Goal: Transaction & Acquisition: Purchase product/service

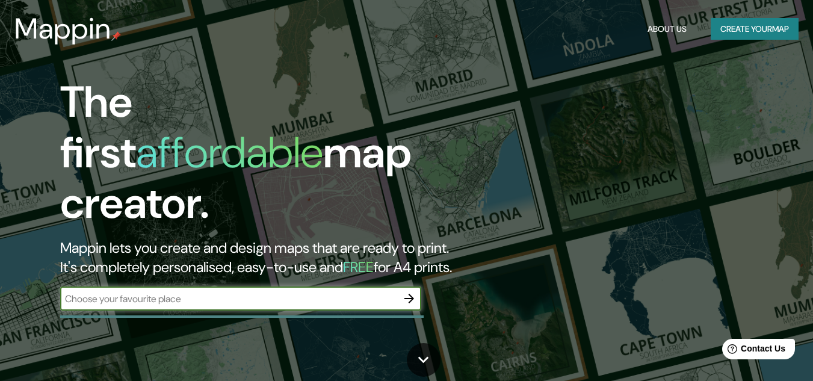
click at [224, 294] on div "​" at bounding box center [240, 298] width 361 height 24
click at [412, 292] on icon "button" at bounding box center [409, 298] width 14 height 14
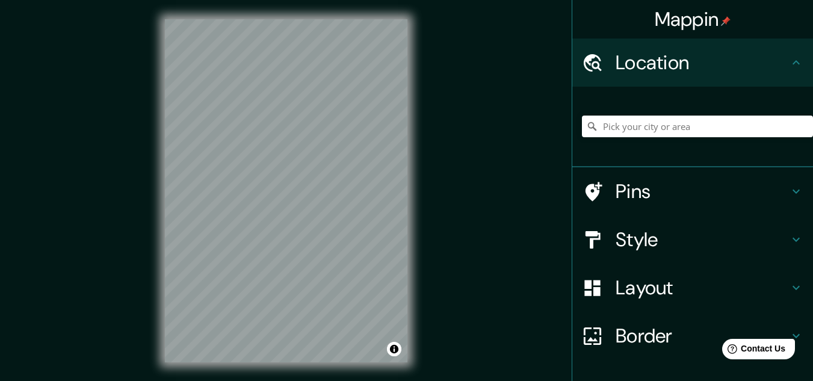
click at [627, 251] on h4 "Style" at bounding box center [701, 239] width 173 height 24
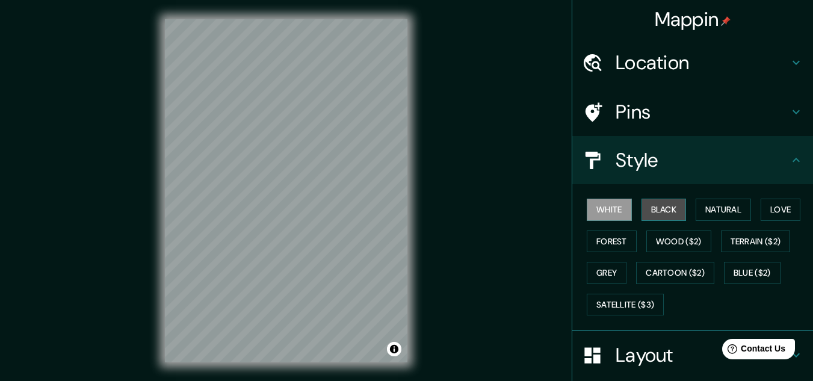
click at [660, 206] on button "Black" at bounding box center [663, 209] width 45 height 22
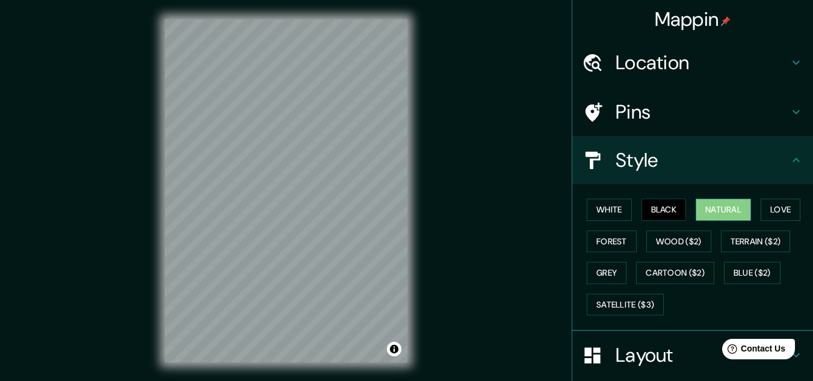
click at [706, 209] on button "Natural" at bounding box center [722, 209] width 55 height 22
click at [780, 210] on button "Love" at bounding box center [780, 209] width 40 height 22
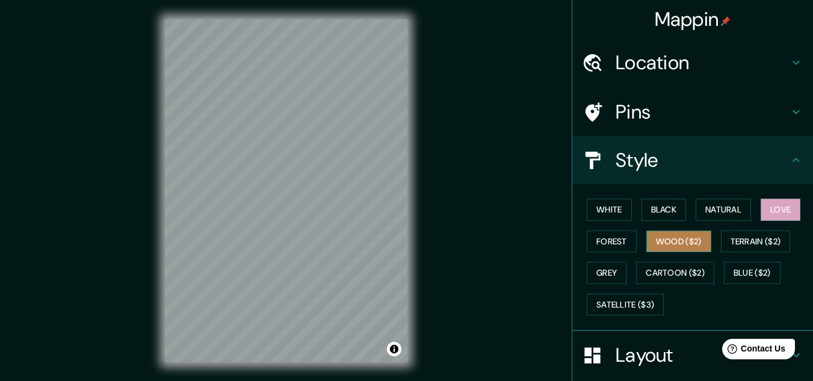
click at [646, 244] on button "Wood ($2)" at bounding box center [678, 241] width 65 height 22
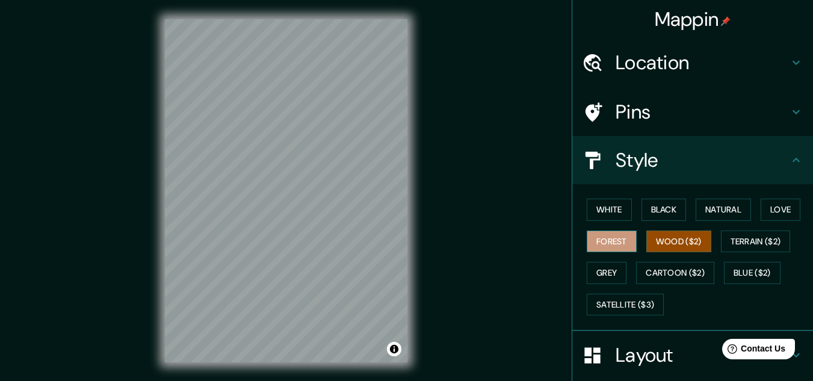
click at [611, 246] on button "Forest" at bounding box center [611, 241] width 50 height 22
click at [606, 273] on button "Grey" at bounding box center [606, 273] width 40 height 22
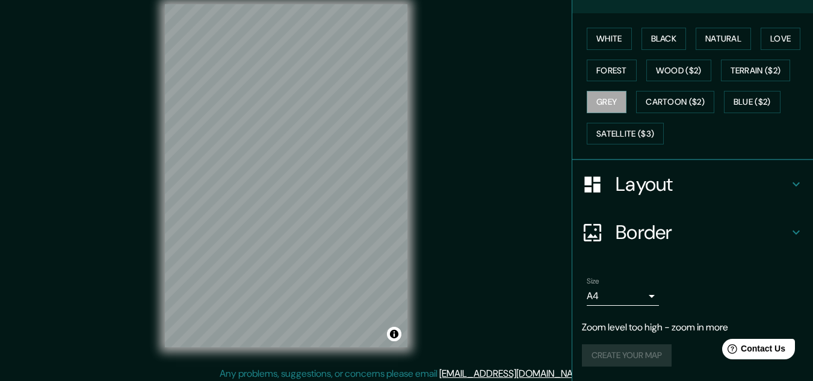
scroll to position [20, 0]
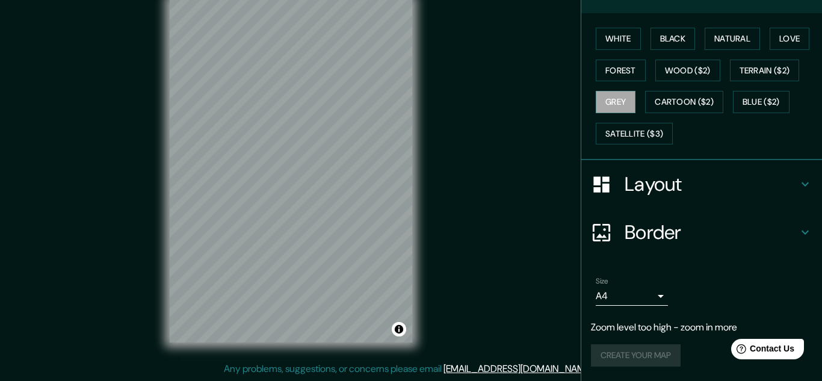
click at [637, 295] on body "Mappin Location Pins Style White Black Natural Love Forest Wood ($2) Terrain ($…" at bounding box center [411, 170] width 822 height 381
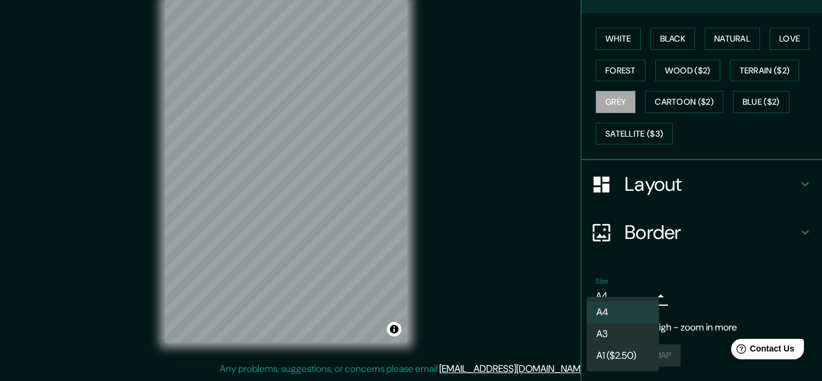
click at [627, 332] on li "A3" at bounding box center [622, 334] width 72 height 22
type input "a4"
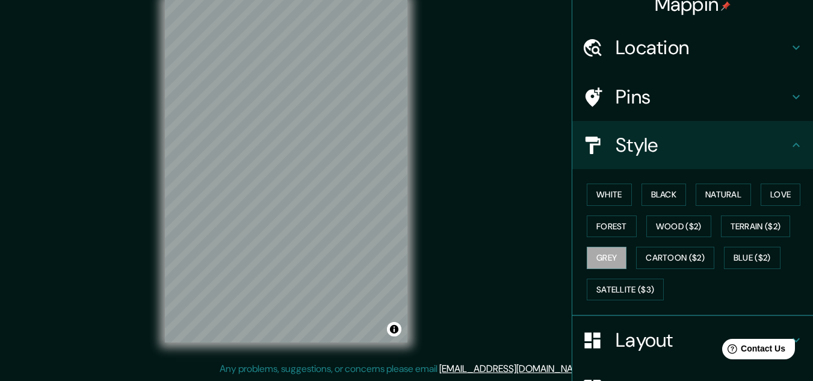
scroll to position [0, 0]
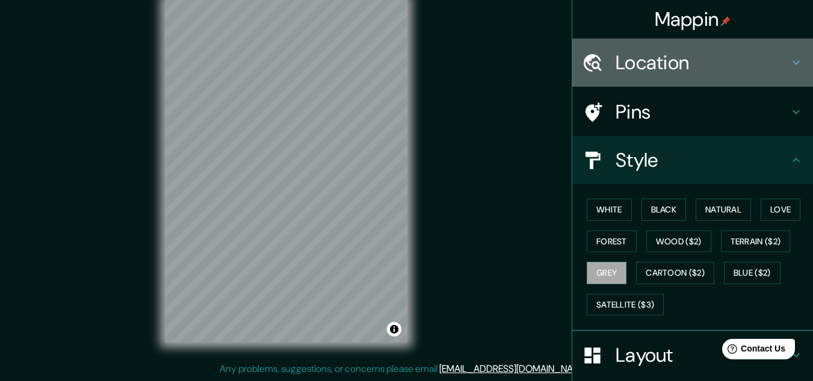
click at [654, 72] on h4 "Location" at bounding box center [701, 63] width 173 height 24
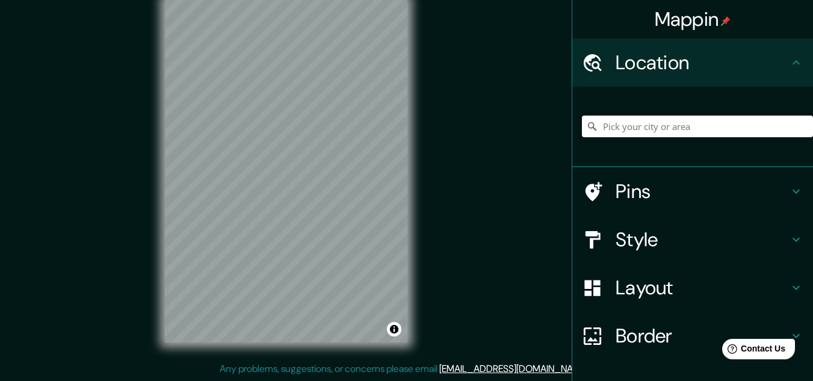
click at [659, 189] on h4 "Pins" at bounding box center [701, 191] width 173 height 24
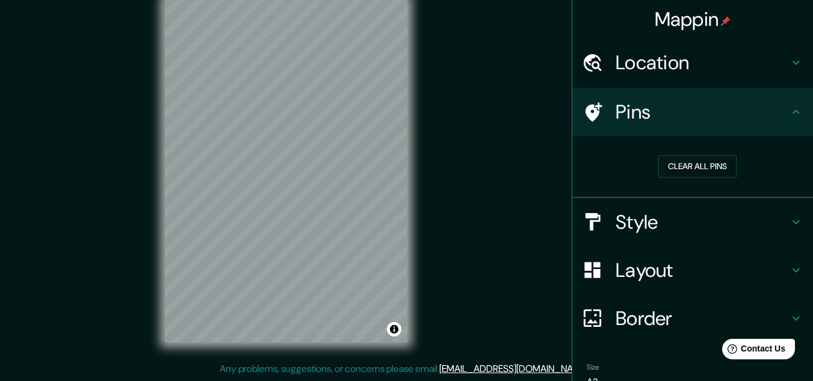
click at [669, 231] on h4 "Style" at bounding box center [701, 222] width 173 height 24
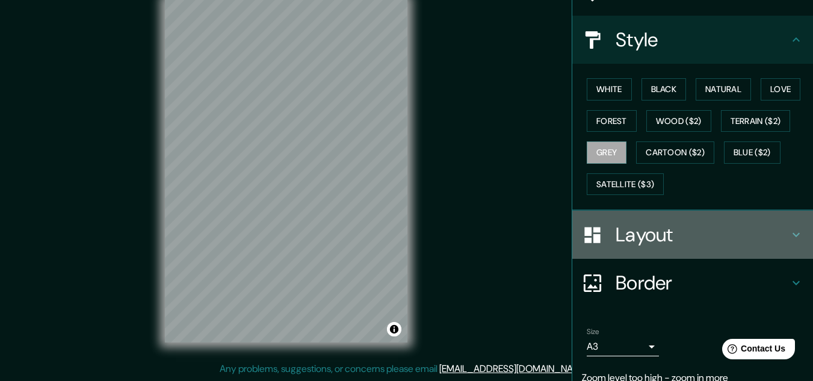
click at [671, 219] on div "Layout" at bounding box center [692, 235] width 241 height 48
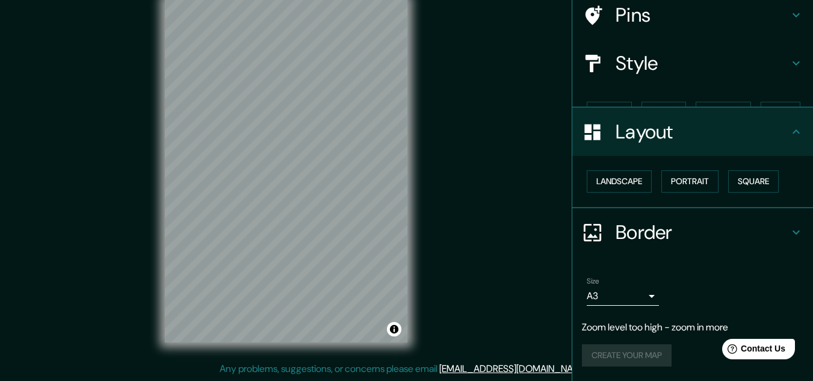
scroll to position [76, 0]
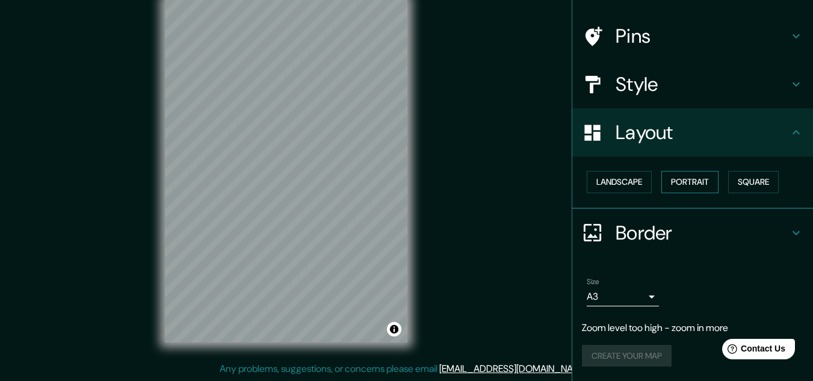
click at [701, 177] on button "Portrait" at bounding box center [689, 182] width 57 height 22
click at [616, 182] on button "Landscape" at bounding box center [618, 182] width 65 height 22
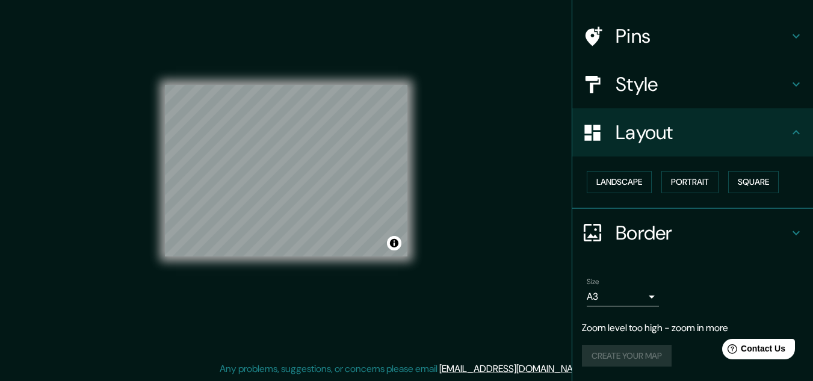
scroll to position [0, 0]
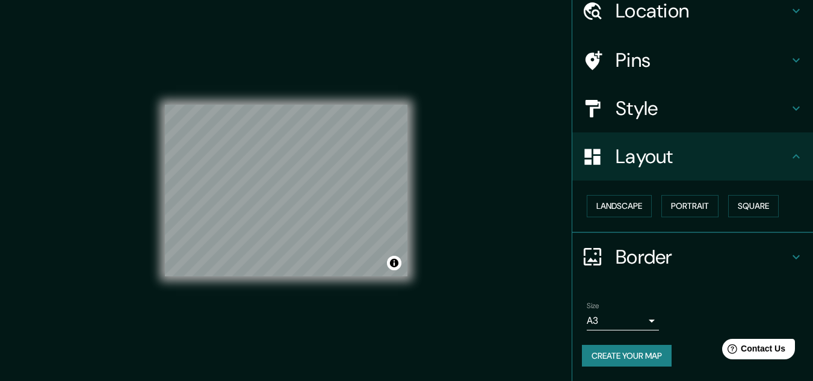
click at [582, 76] on ul "Location Pins Style Layout Landscape Portrait Square Border Choose a border. Hi…" at bounding box center [692, 184] width 241 height 394
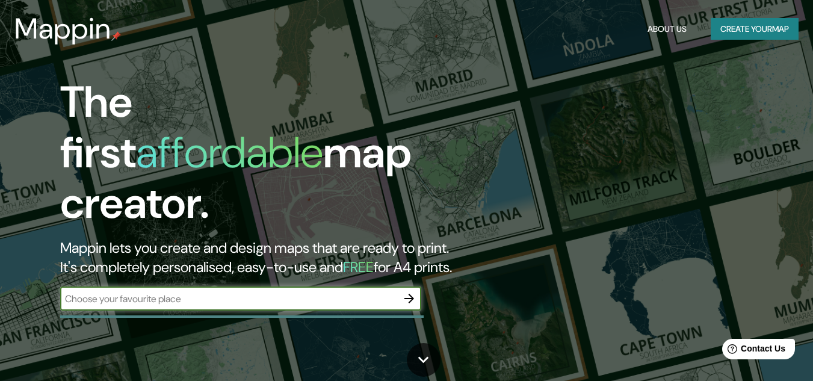
click at [236, 292] on input "text" at bounding box center [228, 299] width 337 height 14
type input "[GEOGRAPHIC_DATA]"
click at [410, 294] on icon "button" at bounding box center [409, 299] width 10 height 10
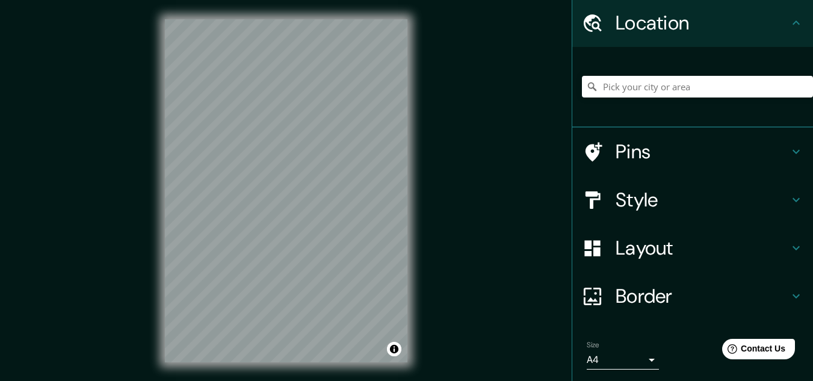
scroll to position [60, 0]
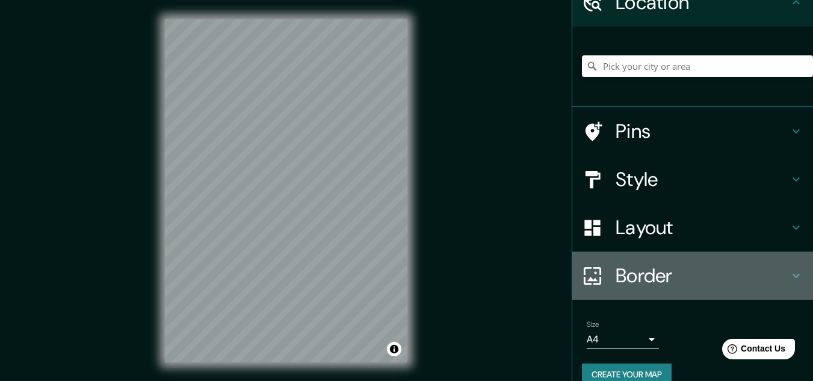
click at [694, 271] on h4 "Border" at bounding box center [701, 275] width 173 height 24
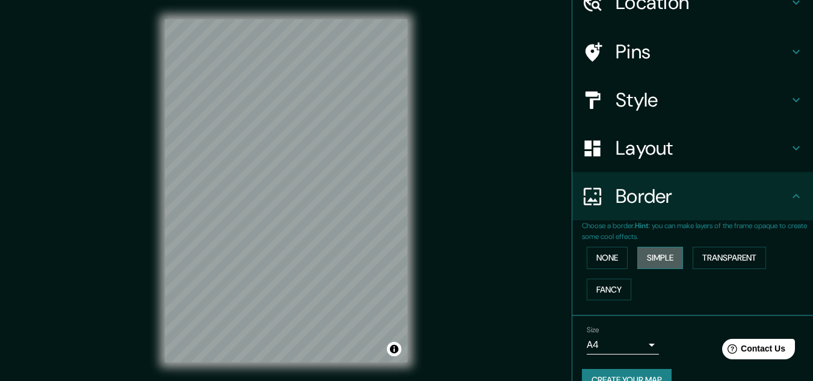
click at [647, 257] on button "Simple" at bounding box center [660, 258] width 46 height 22
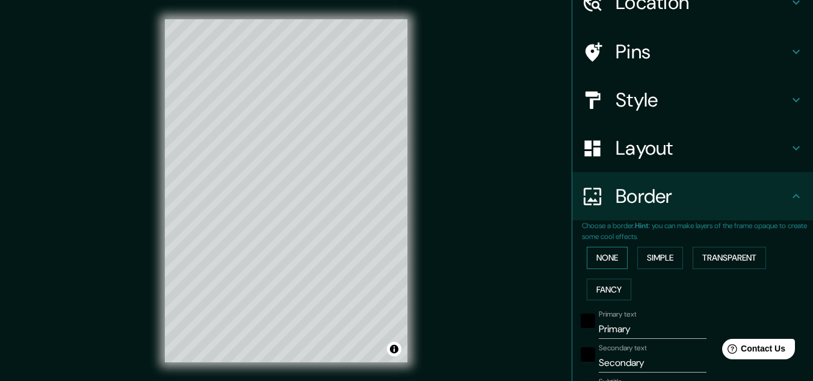
click at [609, 255] on button "None" at bounding box center [606, 258] width 41 height 22
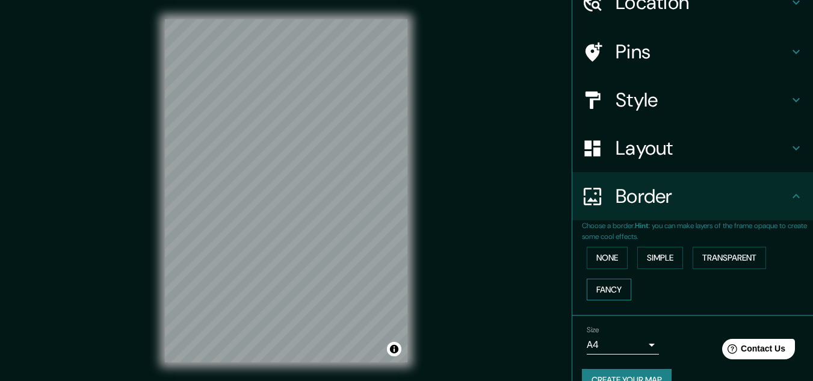
click at [600, 287] on button "Fancy" at bounding box center [608, 289] width 45 height 22
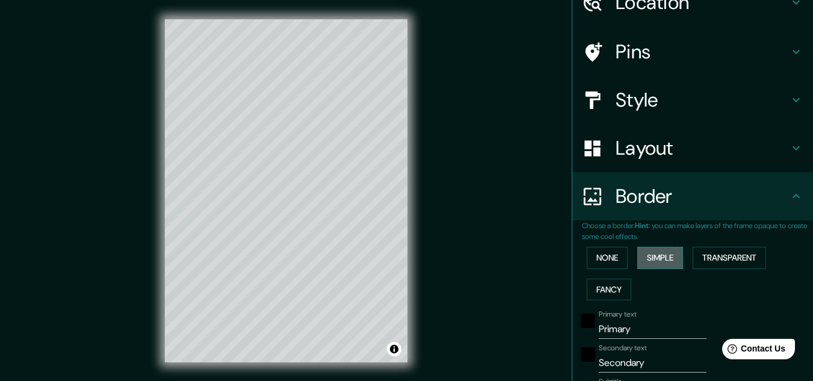
click at [651, 252] on button "Simple" at bounding box center [660, 258] width 46 height 22
click at [718, 253] on button "Transparent" at bounding box center [728, 258] width 73 height 22
click at [671, 259] on button "Simple" at bounding box center [660, 258] width 46 height 22
click at [601, 256] on button "None" at bounding box center [606, 258] width 41 height 22
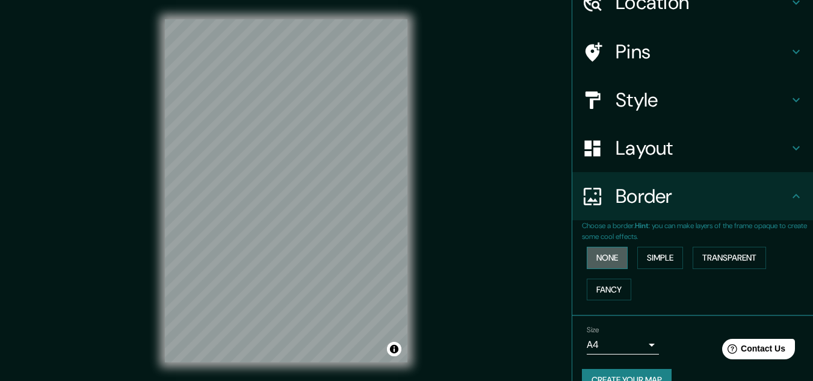
click at [608, 266] on button "None" at bounding box center [606, 258] width 41 height 22
click at [608, 287] on button "Fancy" at bounding box center [608, 289] width 45 height 22
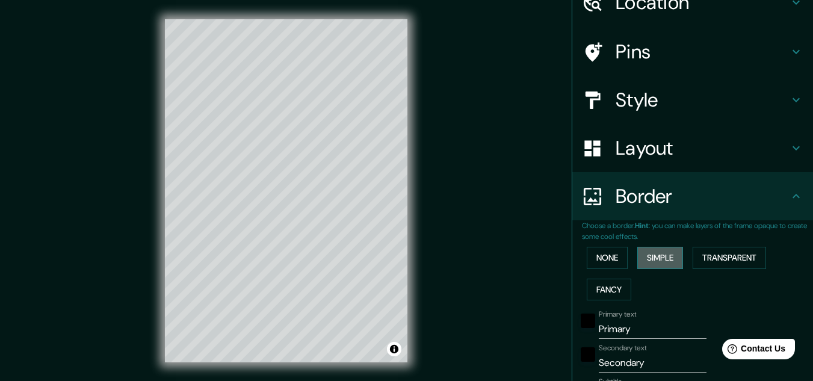
click at [637, 260] on button "Simple" at bounding box center [660, 258] width 46 height 22
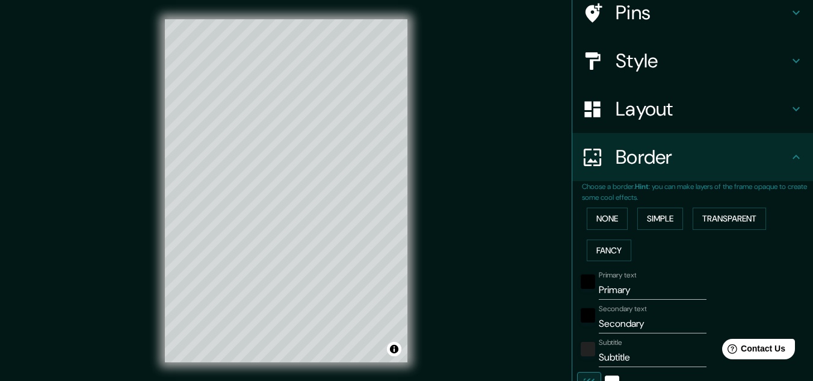
scroll to position [120, 0]
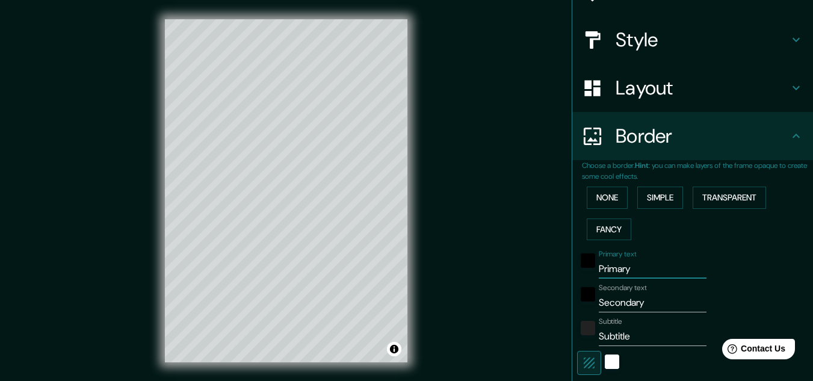
drag, startPoint x: 647, startPoint y: 267, endPoint x: 567, endPoint y: 275, distance: 79.8
click at [572, 275] on div "Choose a border. Hint : you can make layers of the frame opaque to create some …" at bounding box center [692, 317] width 241 height 315
type input "G"
type input "161"
type input "32"
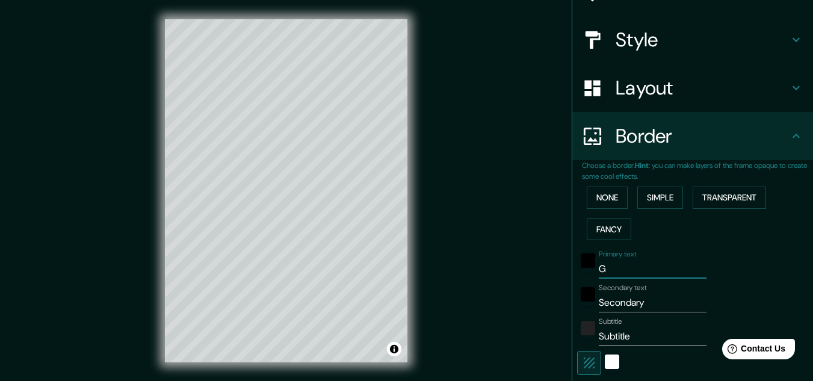
type input "Gu"
type input "161"
type input "32"
type input "Gua"
type input "161"
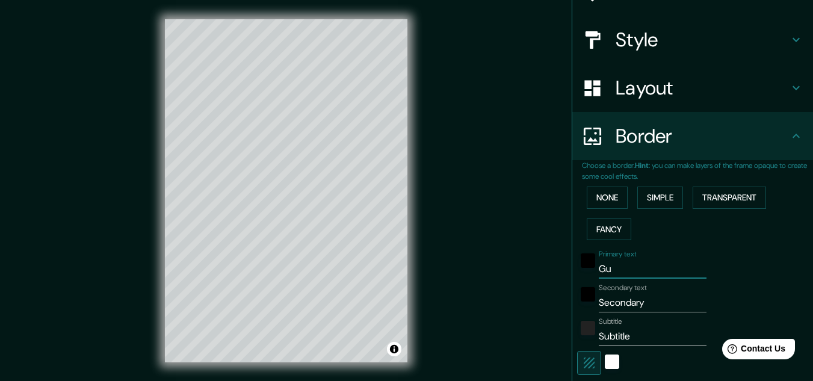
type input "32"
type input "Guay"
type input "161"
type input "32"
type input "Guayq"
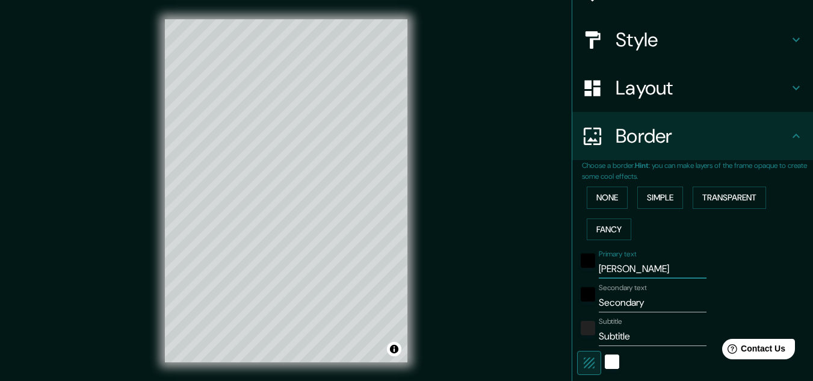
type input "161"
type input "32"
type input "Guayqu"
type input "161"
type input "32"
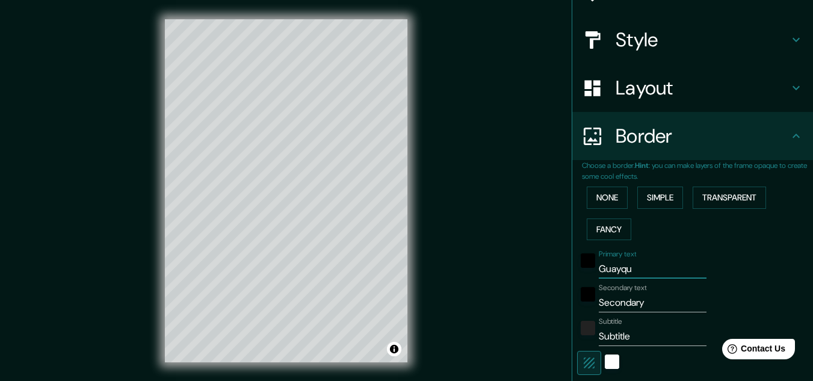
type input "Guayqu="
type input "161"
type input "32"
type input "Guayqu"
type input "161"
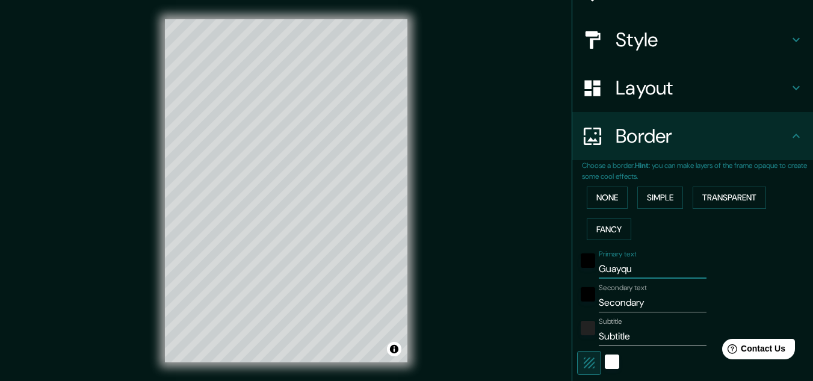
type input "32"
type input "Guayq"
type input "161"
type input "32"
type input "Guay"
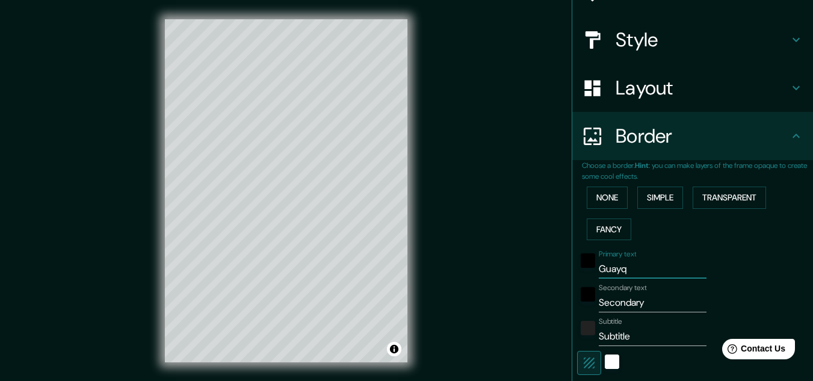
type input "161"
type input "32"
type input "Gua"
type input "161"
type input "32"
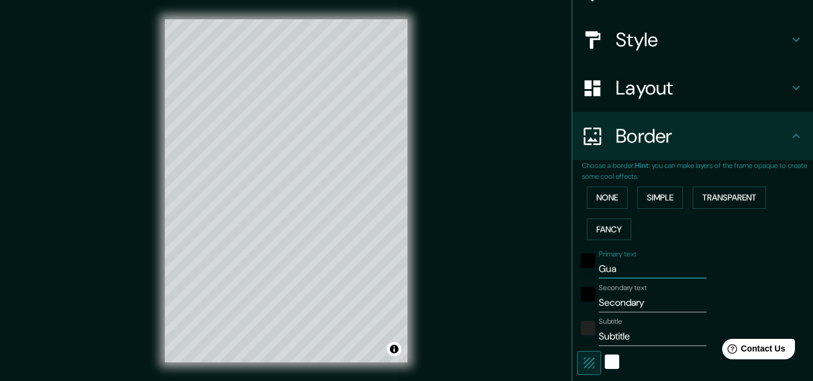
type input "Guaa"
type input "161"
type input "32"
type input "Gua"
type input "161"
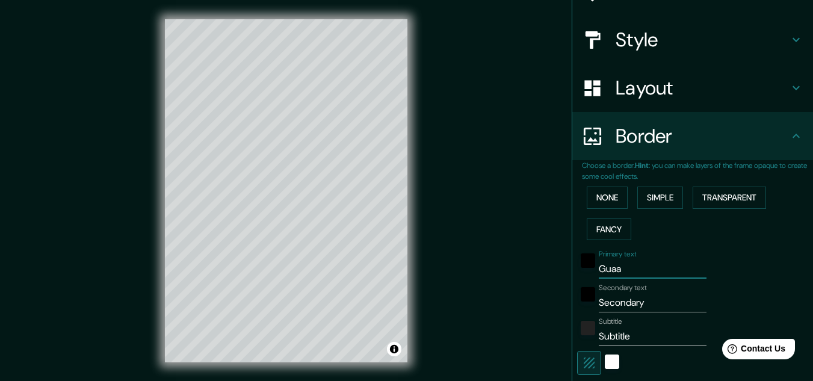
type input "32"
type input "Guay"
type input "161"
type input "32"
type input "Guaya"
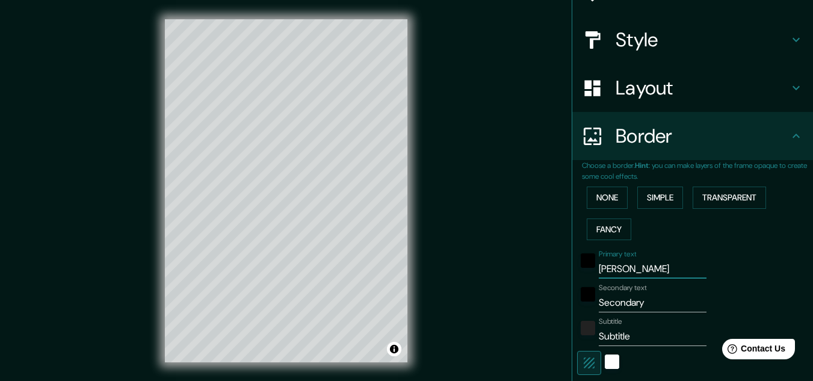
type input "161"
type input "32"
type input "Guayaq"
type input "161"
type input "32"
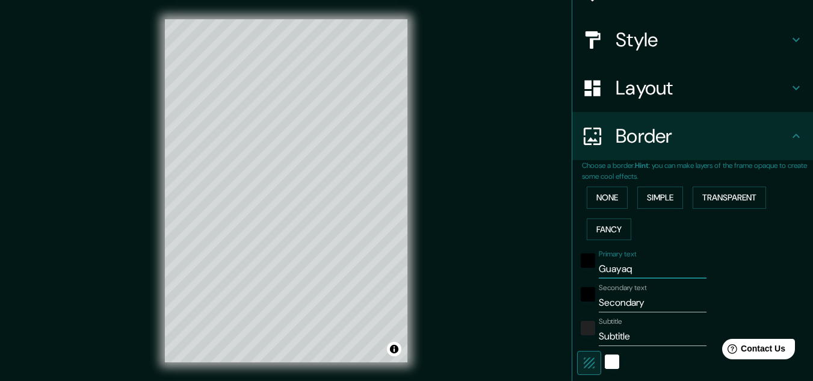
type input "Guayaqu"
type input "161"
type input "32"
type input "Guayaqui"
type input "161"
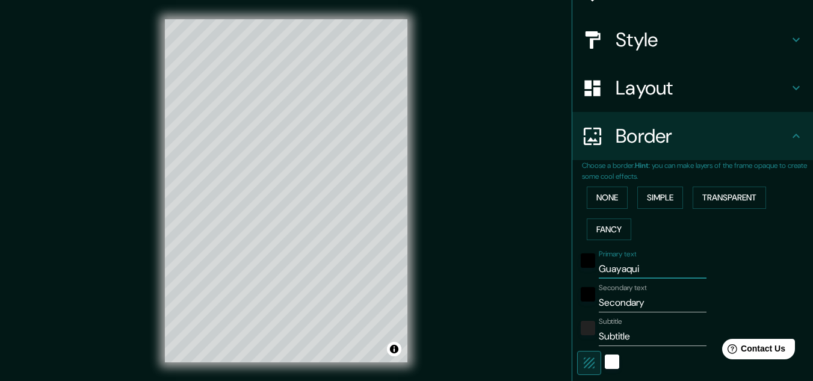
type input "32"
type input "Guayaquil"
type input "161"
type input "32"
type input "Guayaquil"
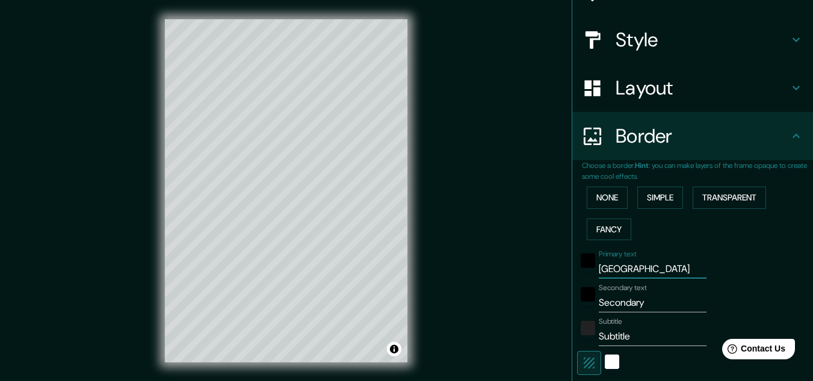
click at [642, 301] on input "Secondary" at bounding box center [652, 302] width 108 height 19
drag, startPoint x: 642, startPoint y: 302, endPoint x: 595, endPoint y: 303, distance: 46.9
click at [598, 303] on input "Secondary" at bounding box center [652, 302] width 108 height 19
type input "161"
type input "32"
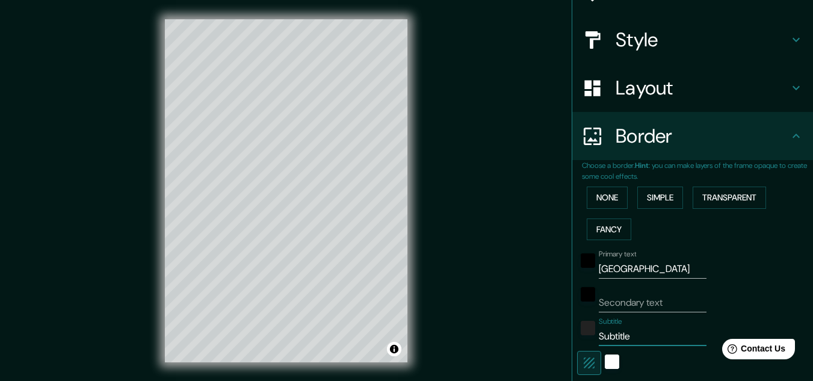
drag, startPoint x: 628, startPoint y: 336, endPoint x: 576, endPoint y: 336, distance: 52.3
click at [577, 336] on div "Subtitle Subtitle" at bounding box center [675, 331] width 197 height 29
type input "161"
type input "32"
click at [629, 300] on input "Secondary text" at bounding box center [652, 302] width 108 height 19
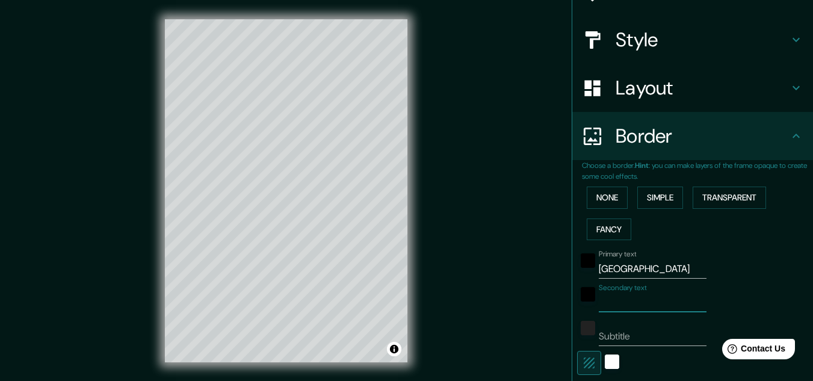
type input "G"
type input "161"
type input "32"
type input "Gu"
type input "161"
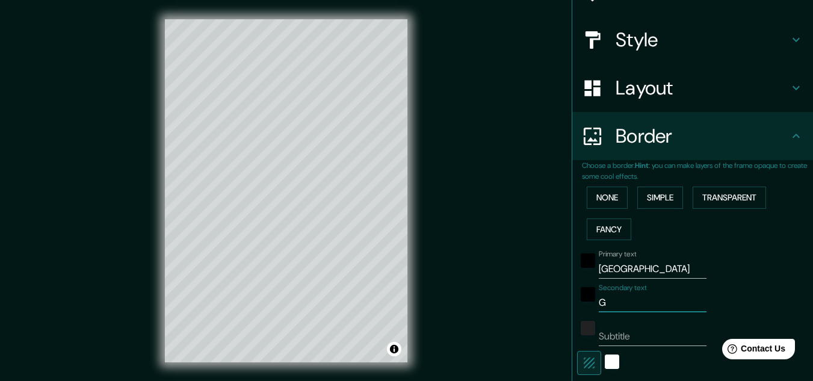
type input "32"
type input "GuY"
type input "161"
type input "32"
type input "GuYA"
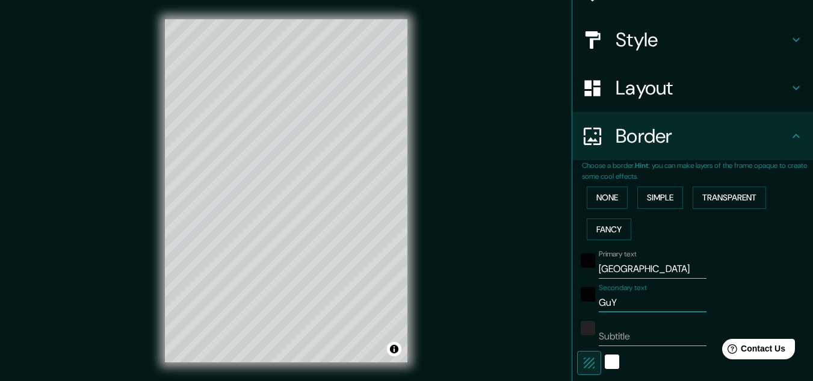
type input "161"
type input "32"
type input "GuY"
type input "161"
type input "32"
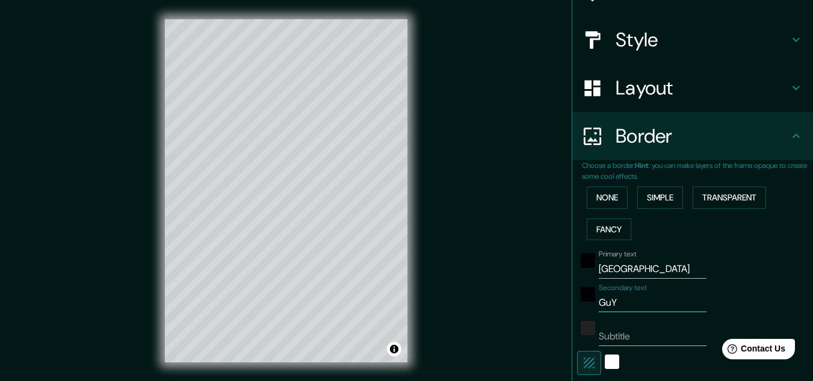
type input "Gu"
type input "161"
type input "32"
type input "G"
type input "161"
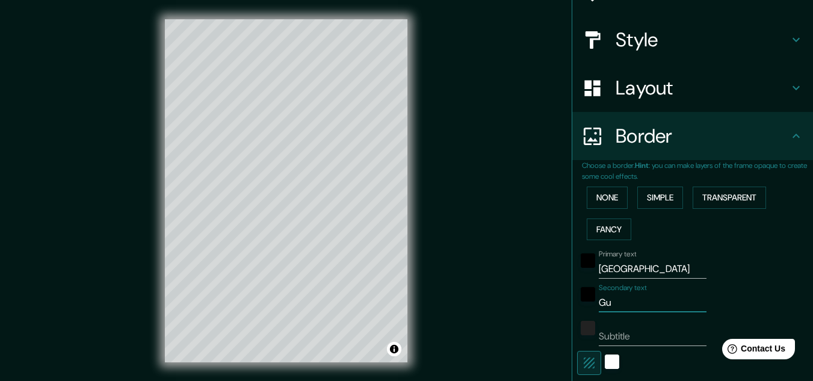
type input "32"
type input "161"
type input "32"
